Goal: Communication & Community: Ask a question

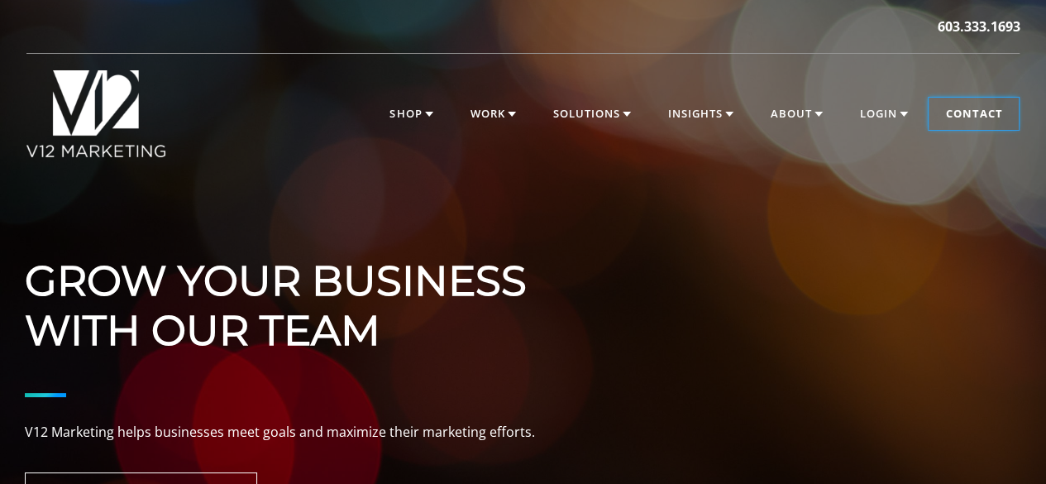
click at [956, 121] on link "Contact" at bounding box center [973, 114] width 90 height 33
click at [957, 115] on link "Contact" at bounding box center [973, 114] width 90 height 33
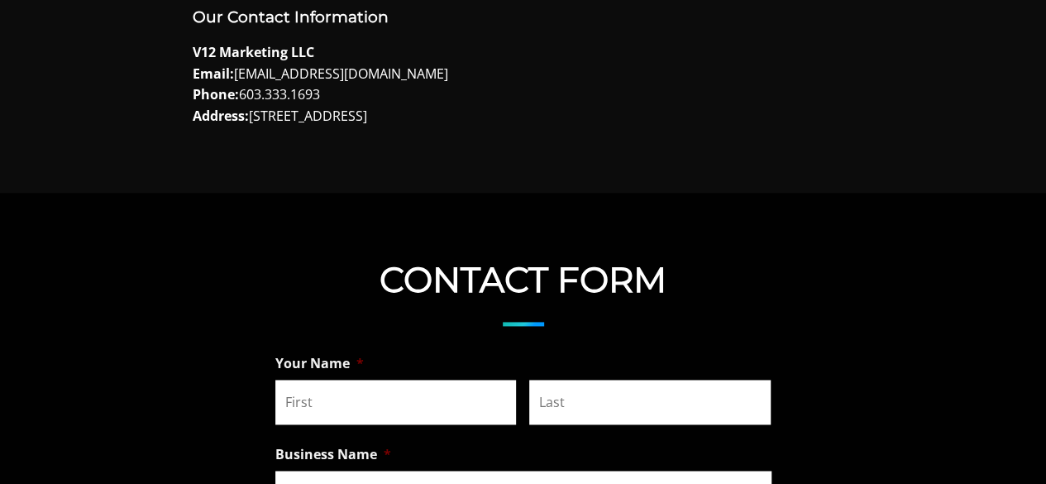
scroll to position [1240, 0]
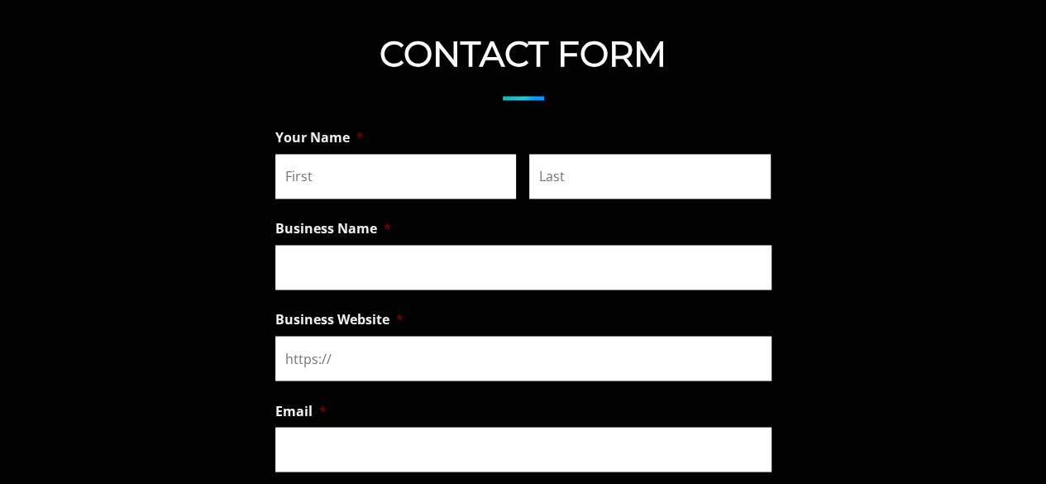
click at [369, 363] on input "Business Website *" at bounding box center [523, 358] width 496 height 45
type input "VAs4HIRE"
type input "Sean"
type input "Collins"
type input "VAs4HIRE"
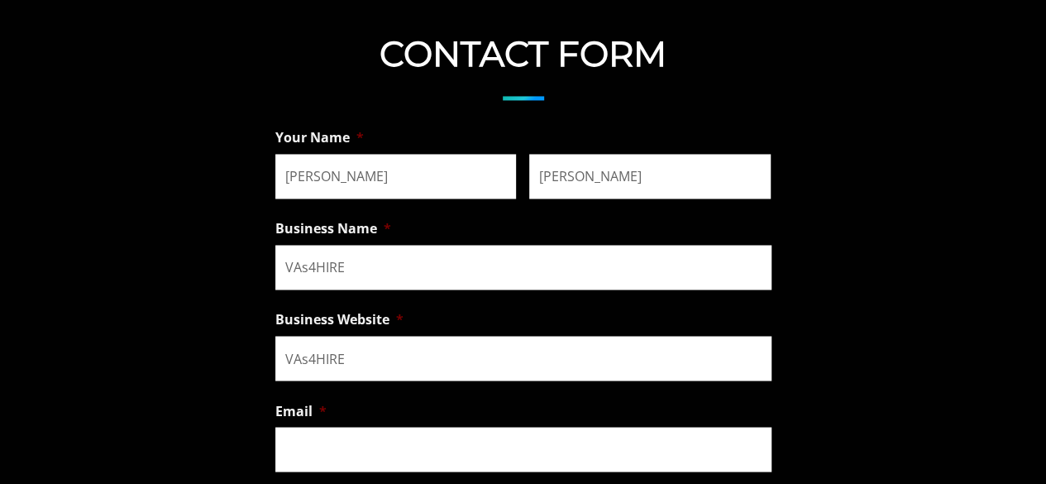
type input "Sean@virtualeaseservice.com"
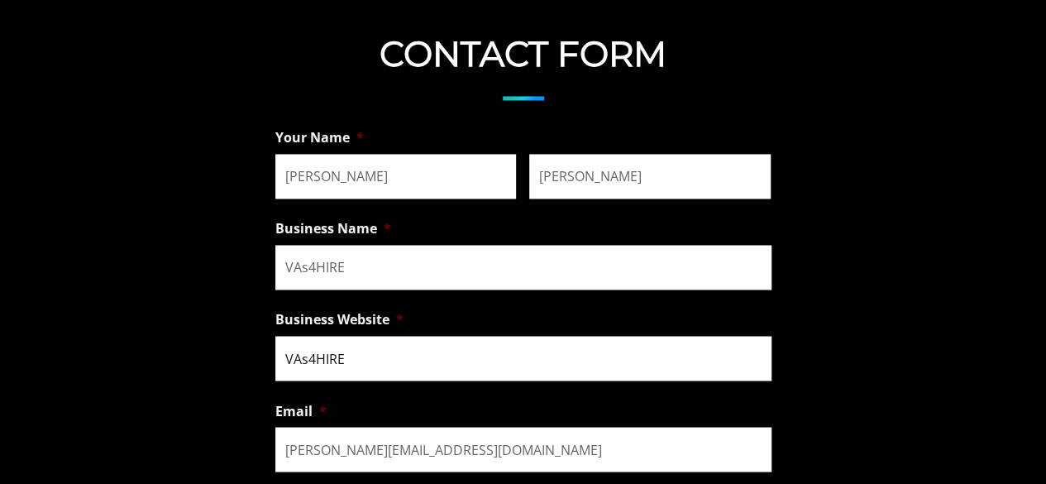
type input "(619) 704-9399"
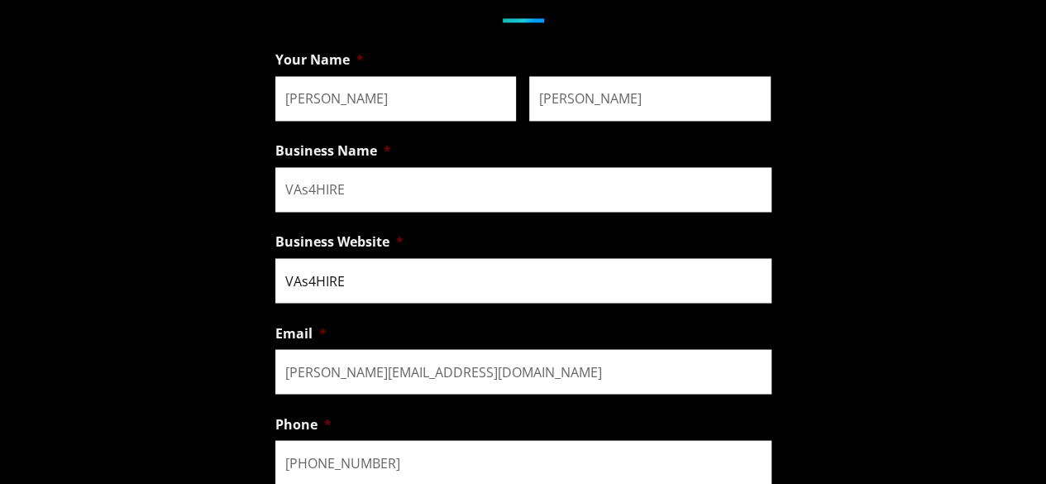
scroll to position [1488, 0]
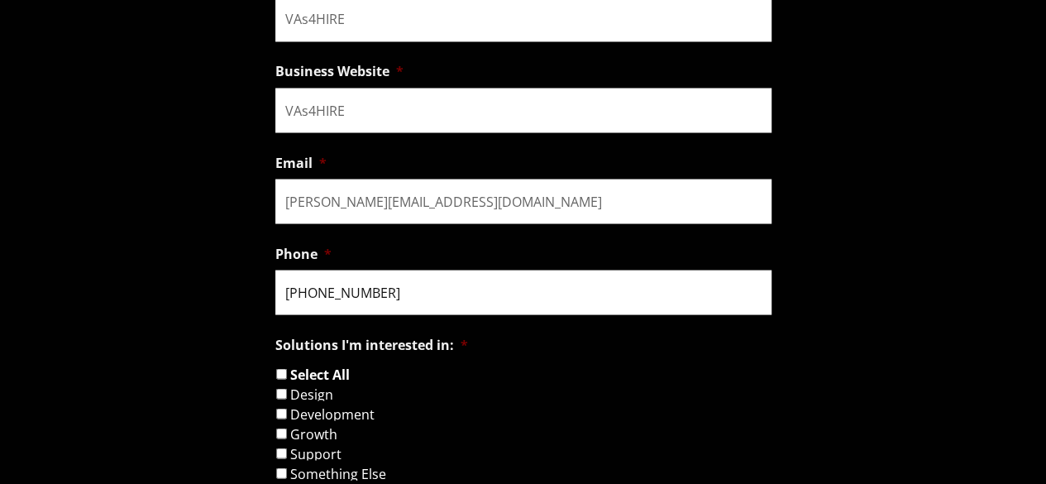
drag, startPoint x: 360, startPoint y: 307, endPoint x: 363, endPoint y: 296, distance: 11.0
click at [360, 307] on input "(619) 704-9399" at bounding box center [523, 291] width 496 height 45
click at [382, 116] on input "VAs4HIRE" at bounding box center [523, 110] width 496 height 45
paste input "https://vas4hire.com/"
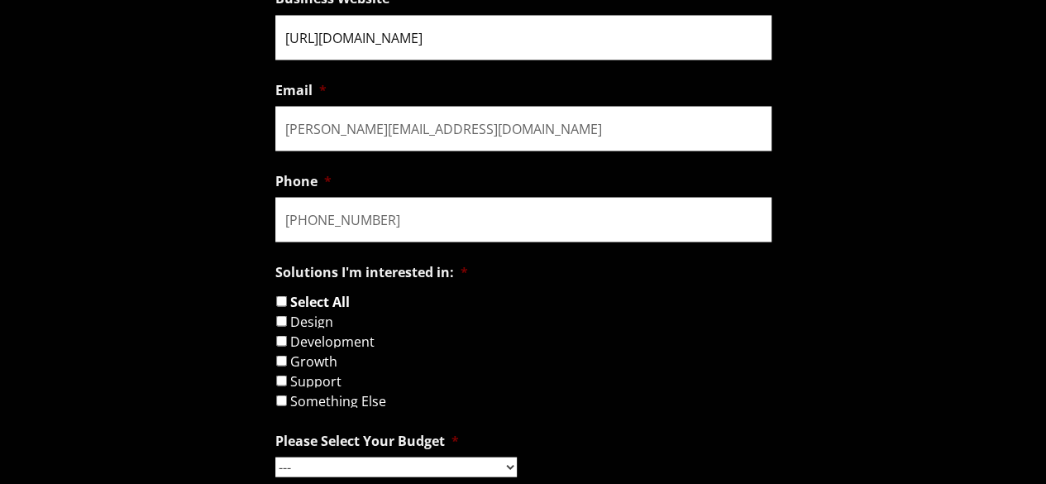
scroll to position [1736, 0]
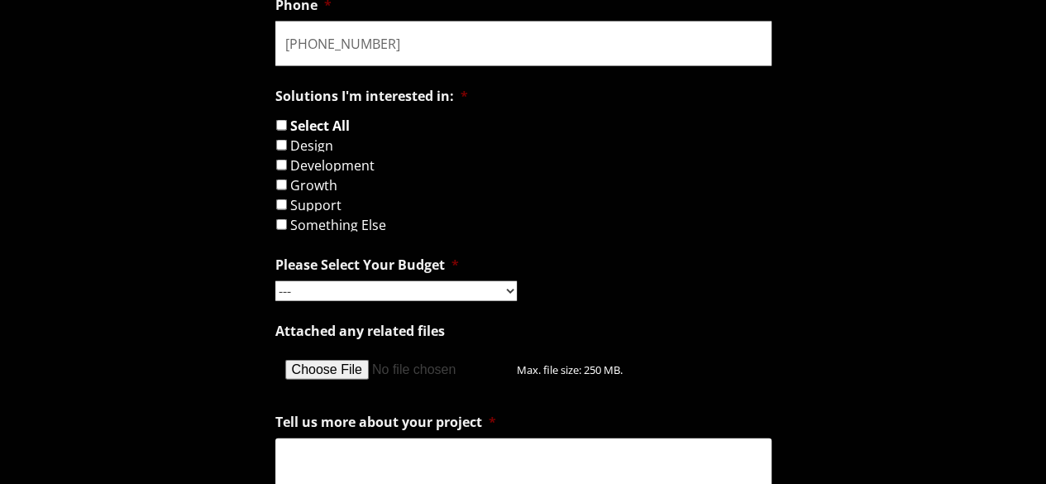
type input "https://vas4hire.com/"
click at [321, 231] on label "Something Else" at bounding box center [338, 224] width 96 height 13
click at [287, 230] on input "Something Else" at bounding box center [281, 224] width 11 height 11
checkbox input "true"
click at [336, 295] on select "--- Hourly Support: $100 / Hour Less than $1,000 $1,000 - $5,000 $5,000 - $20,0…" at bounding box center [395, 291] width 241 height 20
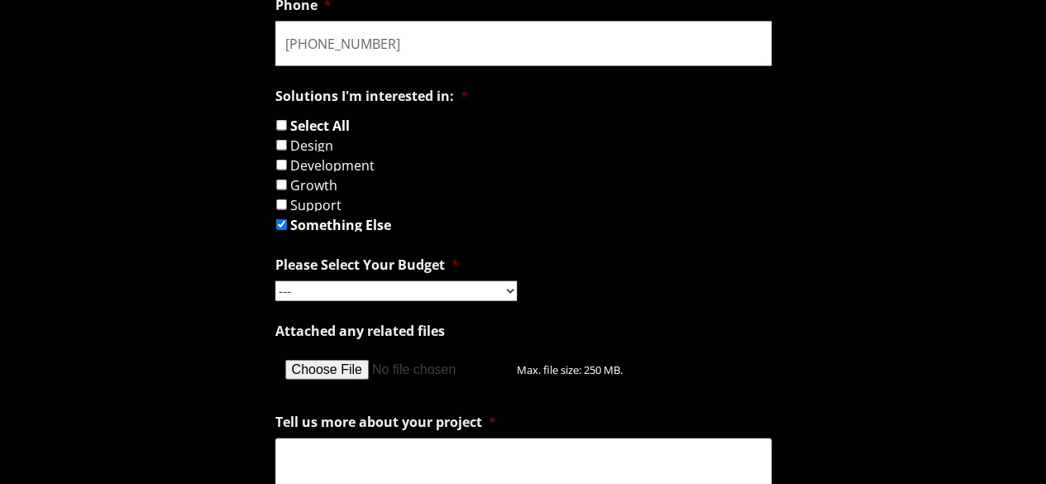
select select "Hourly Support: $100 / Hour"
click at [275, 286] on select "--- Hourly Support: $100 / Hour Less than $1,000 $1,000 - $5,000 $5,000 - $20,0…" at bounding box center [395, 291] width 241 height 20
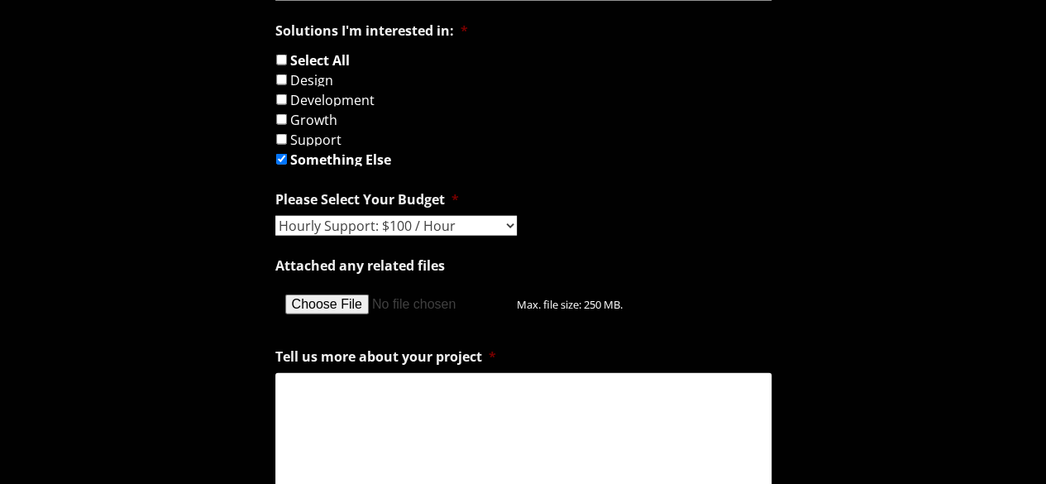
scroll to position [1984, 0]
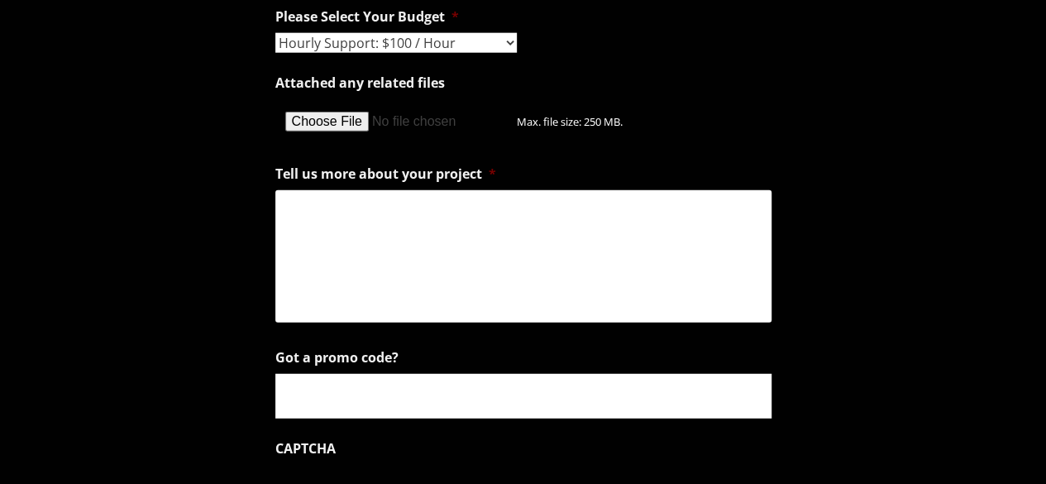
click at [350, 260] on textarea "Tell us more about your project *" at bounding box center [523, 256] width 496 height 132
paste textarea "Hello, I'm reaching out because I believe we can provide significant value to y…"
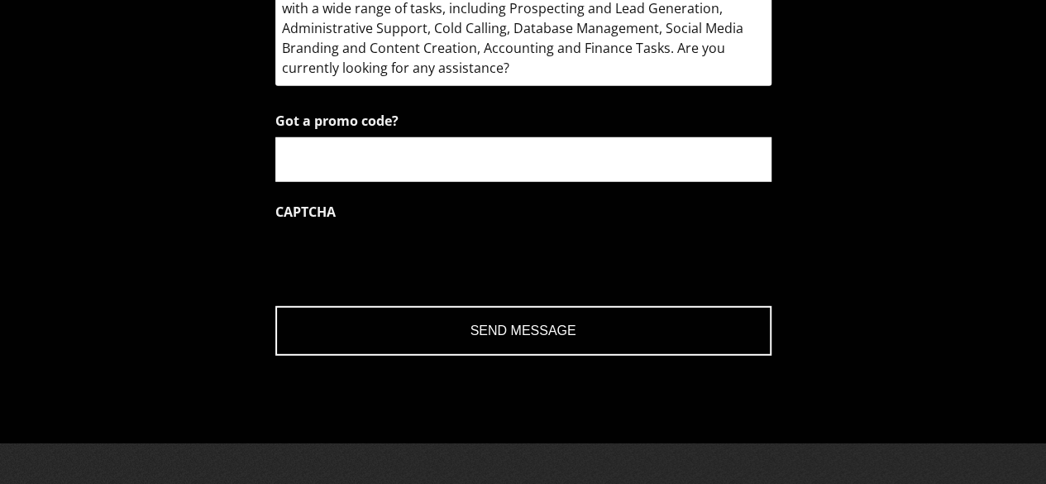
scroll to position [2232, 0]
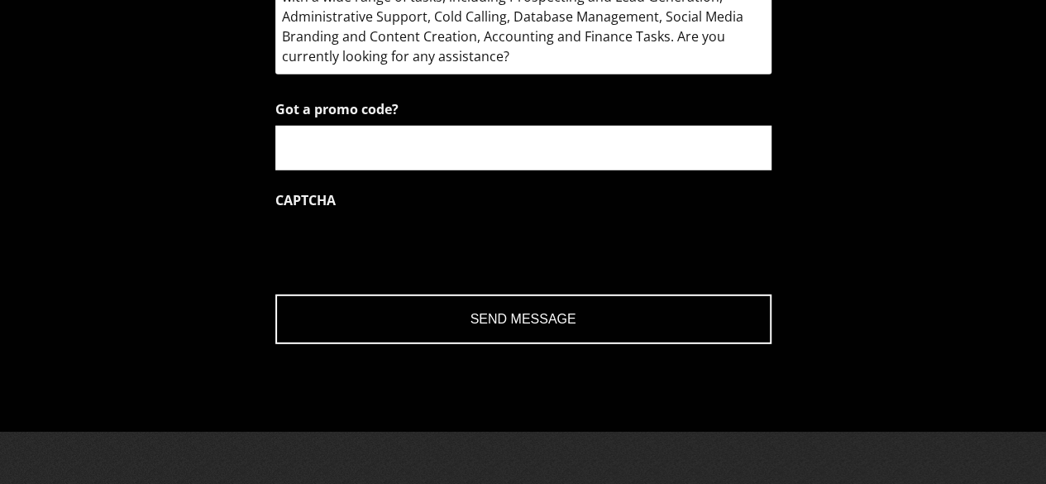
type textarea "Hello, I'm reaching out because I believe we can provide significant value to y…"
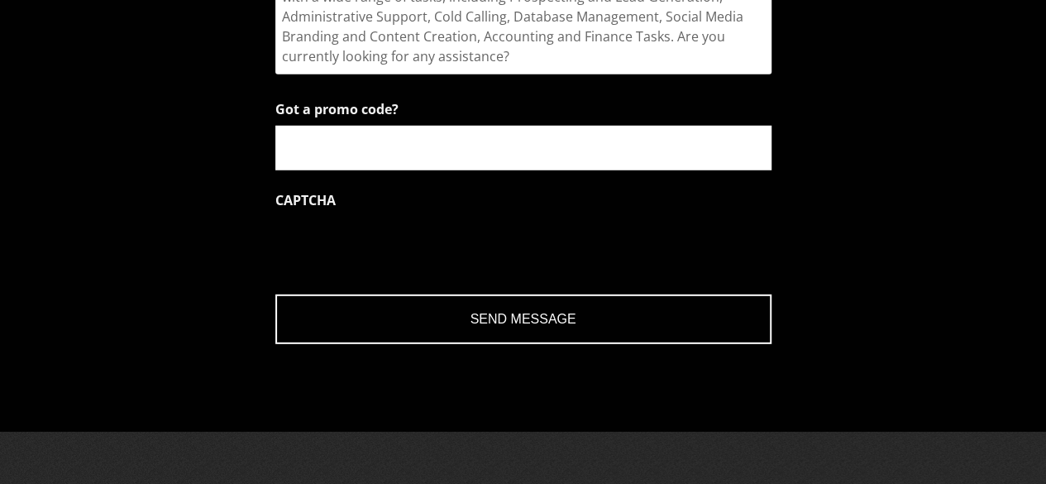
click at [352, 142] on input "Got a promo code?" at bounding box center [523, 148] width 496 height 45
paste input "N/A"
type input "N/A"
click at [510, 333] on input "Send Message" at bounding box center [523, 319] width 496 height 50
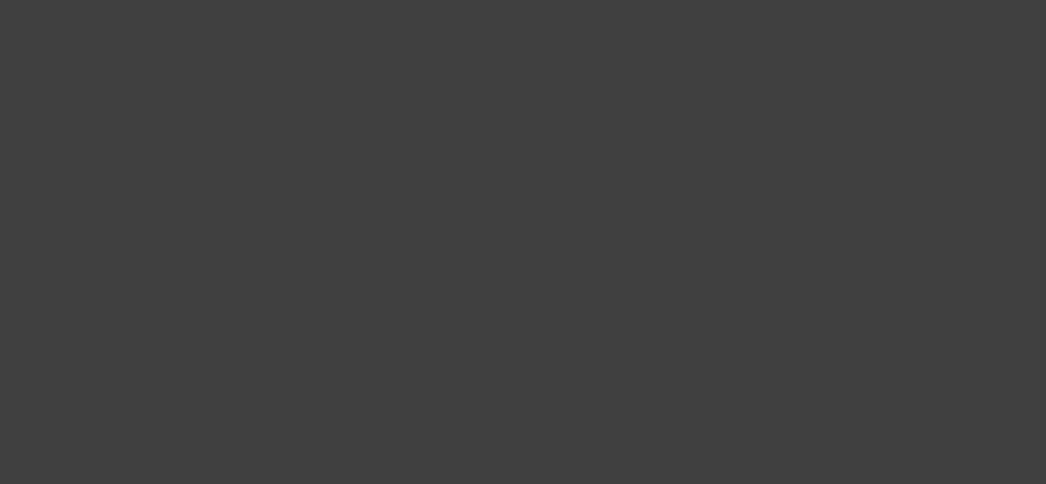
scroll to position [248, 0]
